Goal: Find specific page/section: Find specific page/section

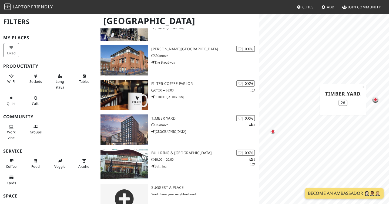
scroll to position [430, 0]
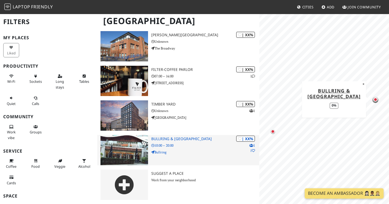
click at [156, 141] on div "| XX% 1 1 Bullring & [GEOGRAPHIC_DATA] 10:00 – 20:00 Bullring" at bounding box center [205, 150] width 108 height 30
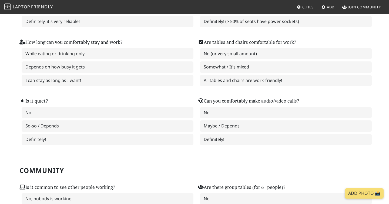
scroll to position [104, 0]
